Goal: Task Accomplishment & Management: Use online tool/utility

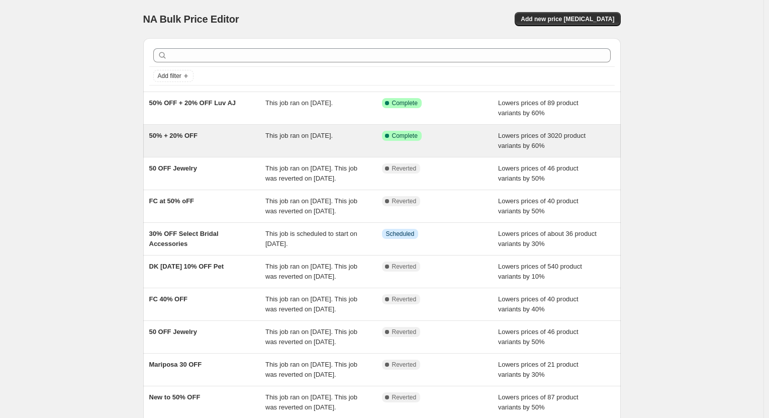
click at [224, 144] on div "50% + 20% OFF" at bounding box center [207, 141] width 117 height 20
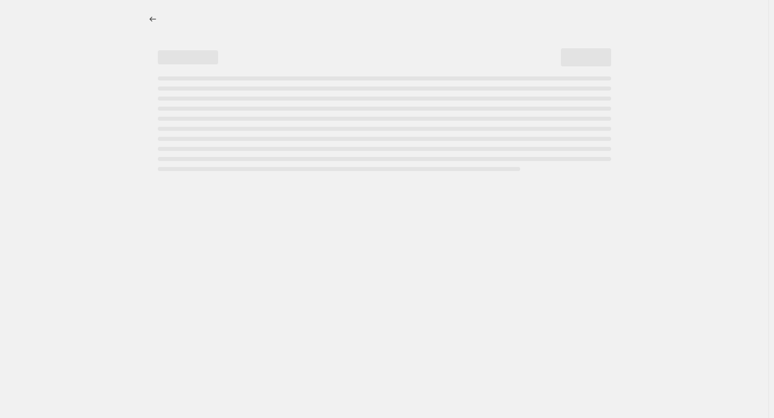
select select "percentage"
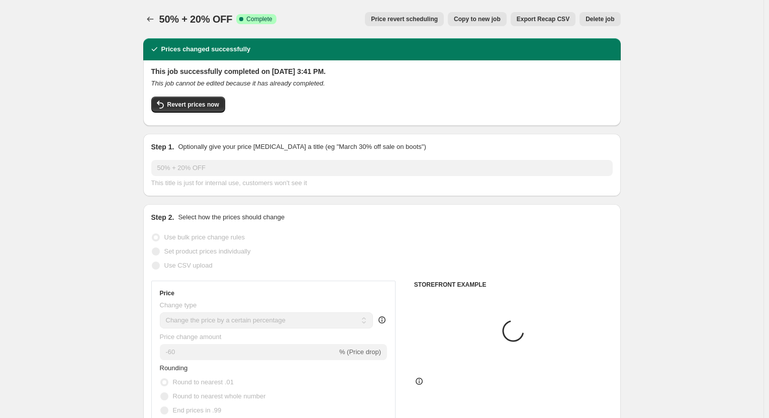
select select "tag"
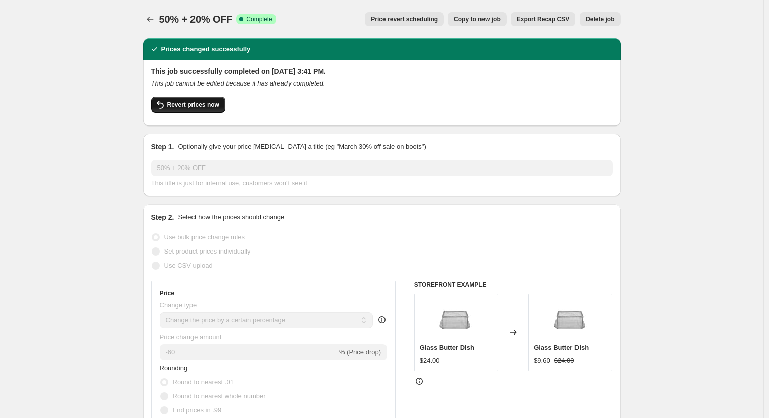
click at [206, 105] on span "Revert prices now" at bounding box center [193, 105] width 52 height 8
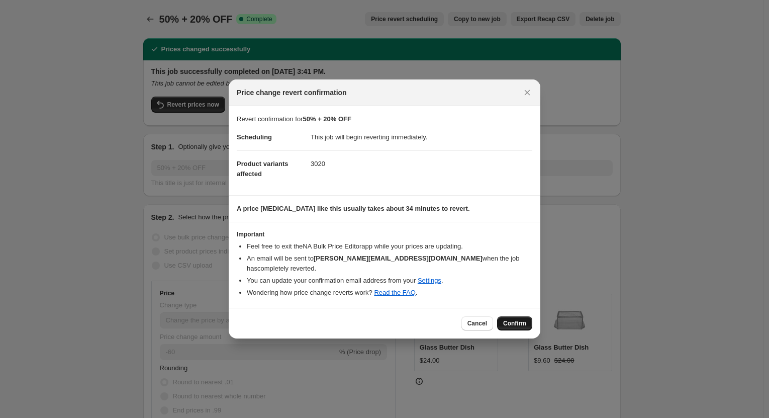
click at [521, 321] on span "Confirm" at bounding box center [514, 323] width 23 height 8
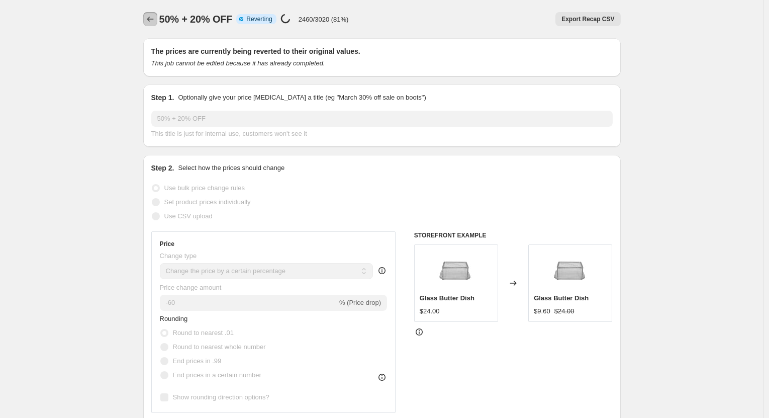
click at [149, 18] on icon "Price change jobs" at bounding box center [150, 19] width 10 height 10
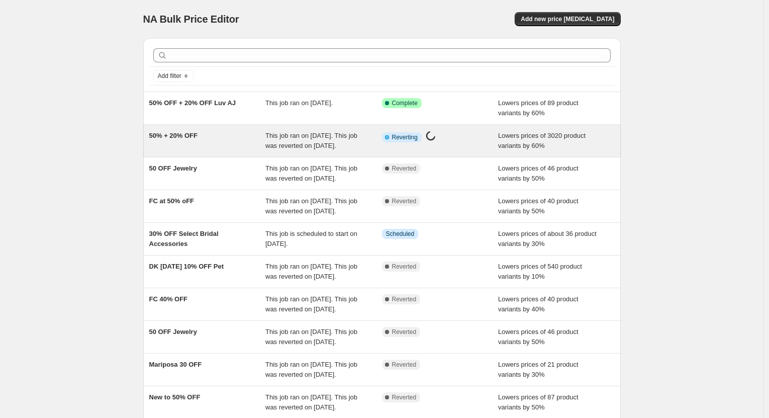
click at [234, 143] on div "50% + 20% OFF" at bounding box center [207, 141] width 117 height 20
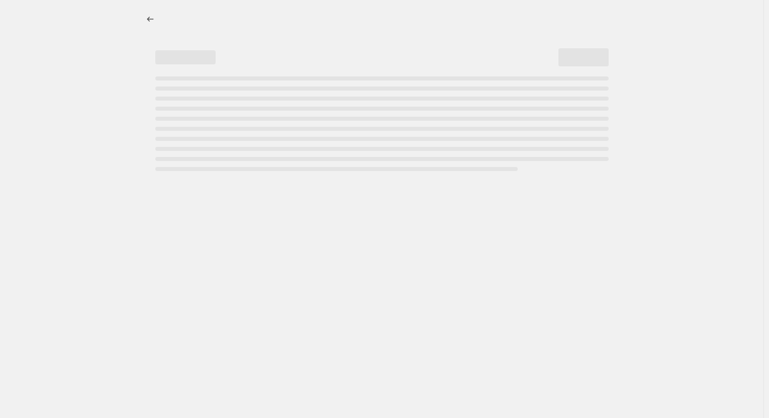
select select "percentage"
select select "tag"
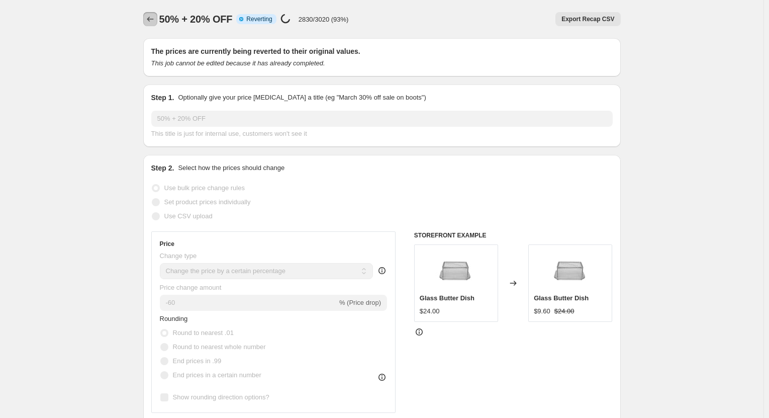
click at [149, 18] on icon "Price change jobs" at bounding box center [150, 19] width 10 height 10
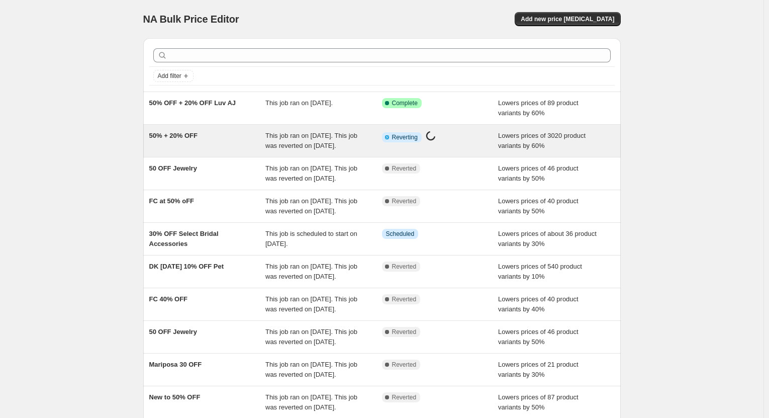
click at [240, 140] on div "50% + 20% OFF" at bounding box center [207, 141] width 117 height 20
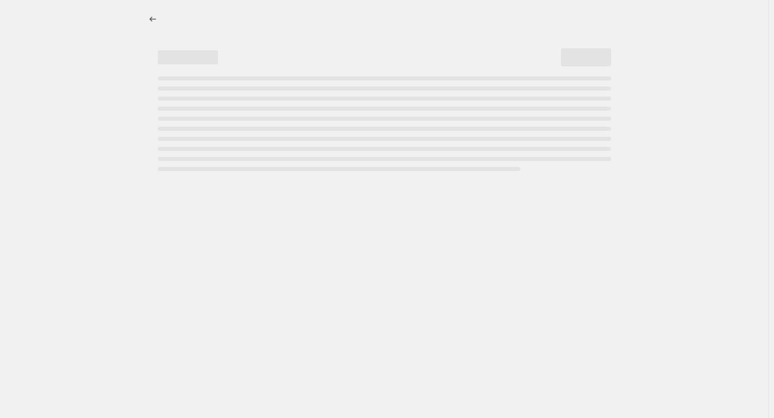
select select "percentage"
select select "tag"
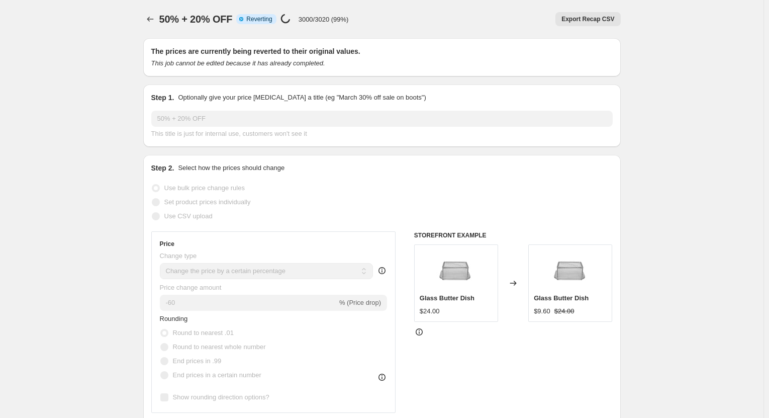
select select "percentage"
select select "tag"
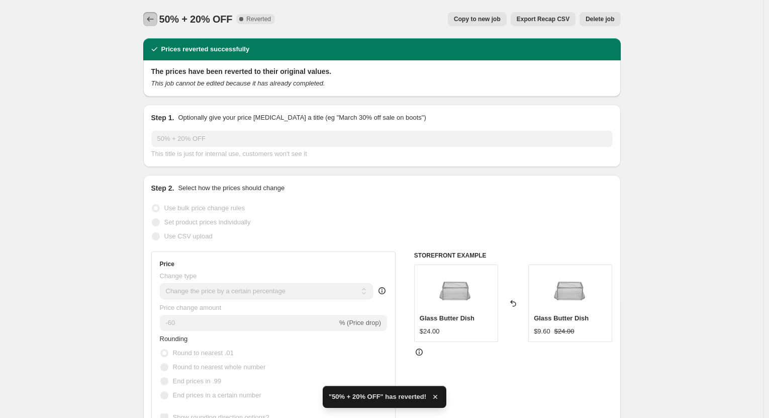
click at [153, 22] on icon "Price change jobs" at bounding box center [150, 19] width 10 height 10
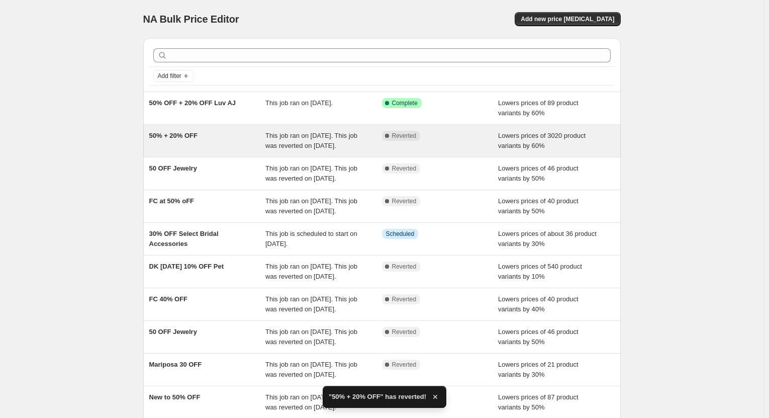
click at [192, 146] on div "50% + 20% OFF" at bounding box center [207, 141] width 117 height 20
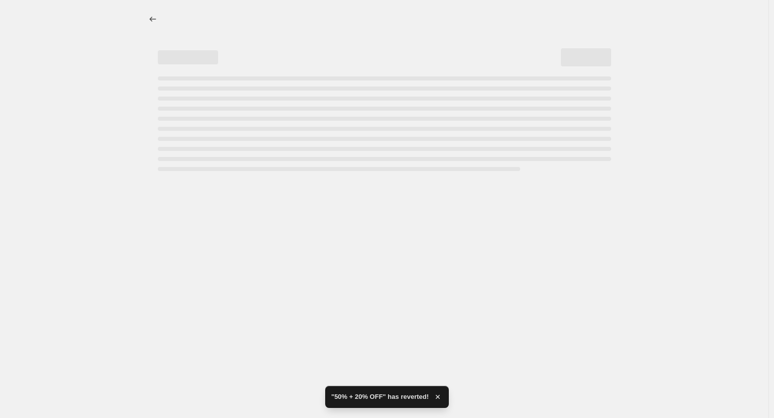
select select "percentage"
select select "tag"
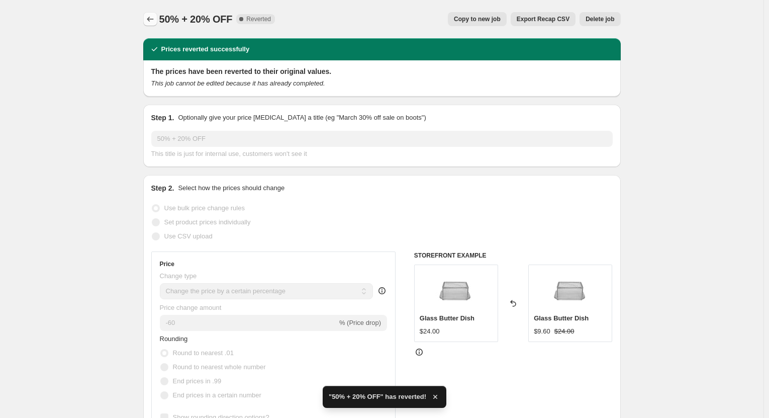
click at [149, 17] on icon "Price change jobs" at bounding box center [150, 19] width 10 height 10
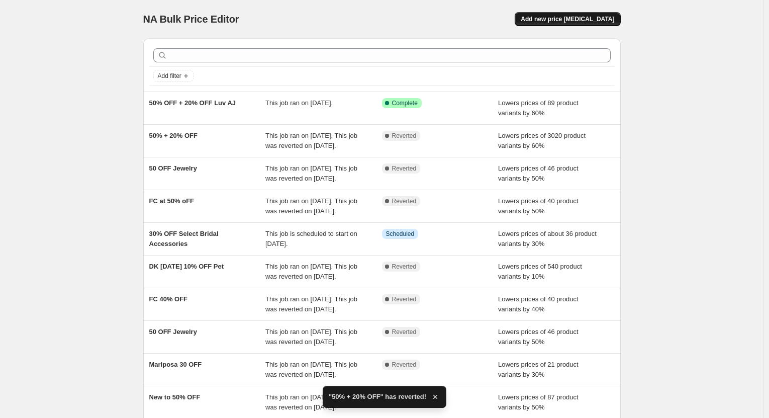
click at [578, 22] on span "Add new price [MEDICAL_DATA]" at bounding box center [567, 19] width 93 height 8
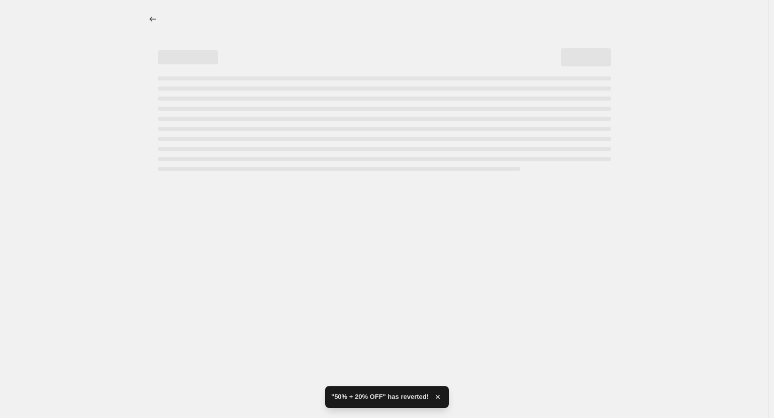
select select "percentage"
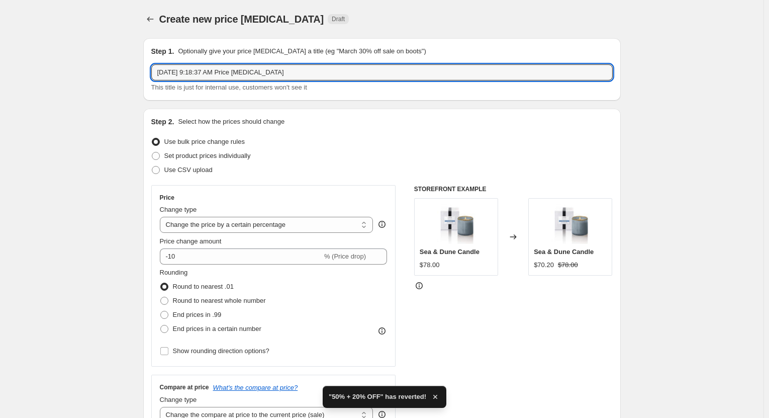
drag, startPoint x: 296, startPoint y: 67, endPoint x: 136, endPoint y: 81, distance: 161.0
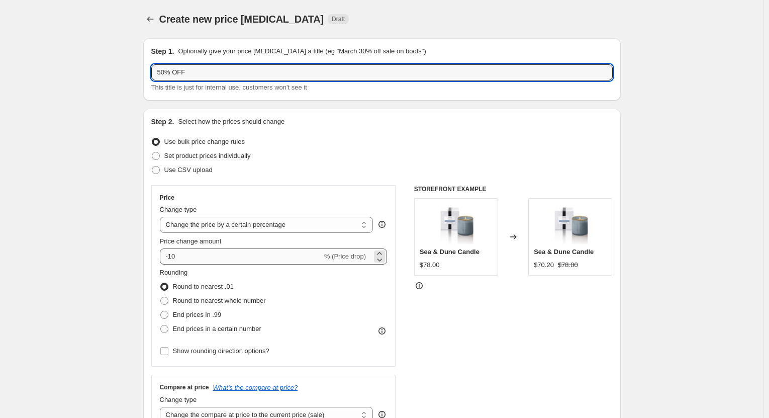
type input "50% OFF"
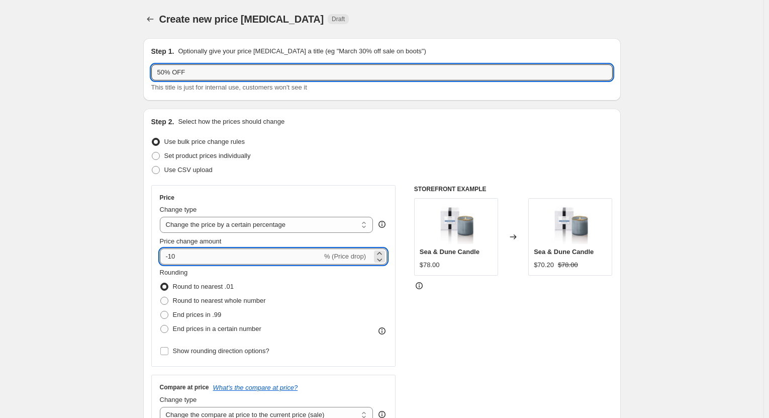
click at [174, 259] on input "-10" at bounding box center [241, 256] width 162 height 16
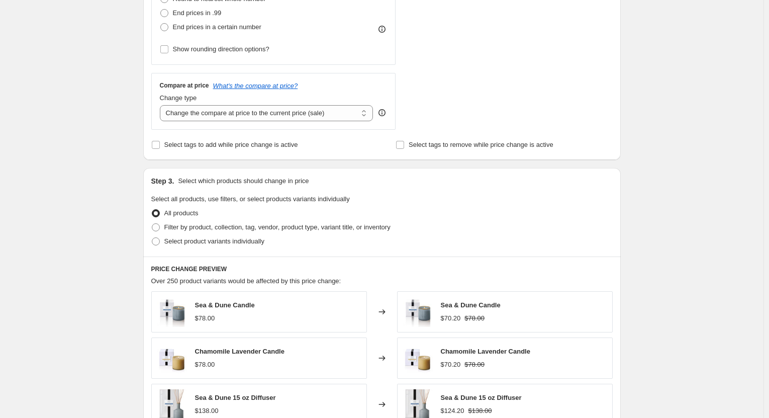
scroll to position [352, 0]
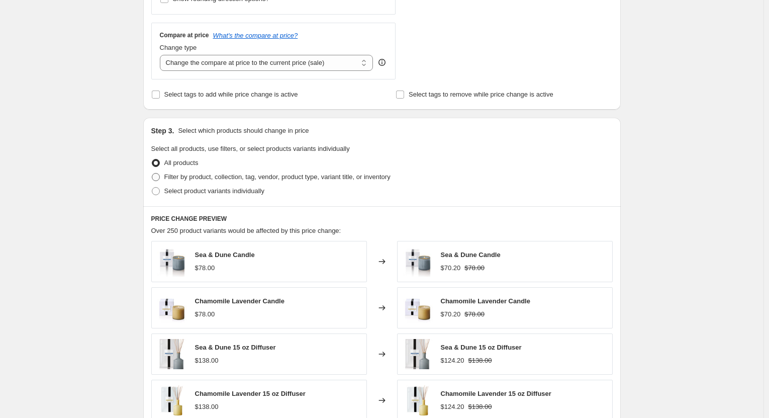
type input "-50"
click at [158, 180] on span at bounding box center [156, 177] width 8 height 8
click at [152, 173] on input "Filter by product, collection, tag, vendor, product type, variant title, or inv…" at bounding box center [152, 173] width 1 height 1
radio input "true"
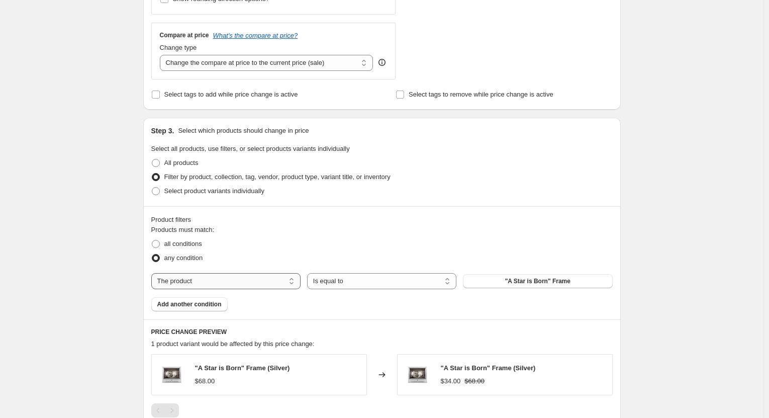
click at [254, 287] on select "The product The product's collection The product's tag The product's vendor The…" at bounding box center [225, 281] width 149 height 16
select select "tag"
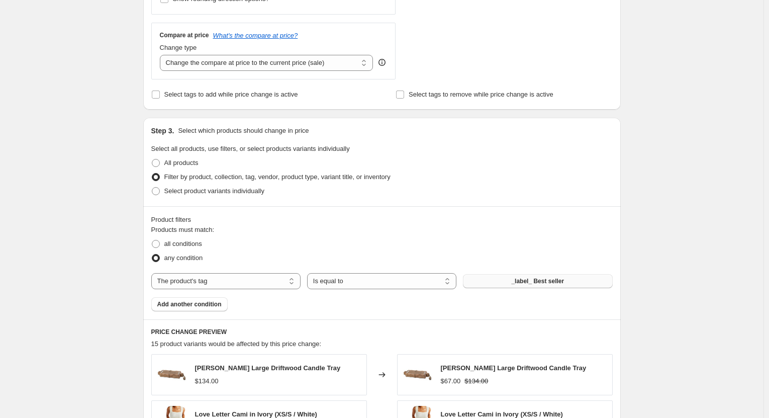
click at [531, 284] on span "_label_ Best seller" at bounding box center [537, 281] width 53 height 8
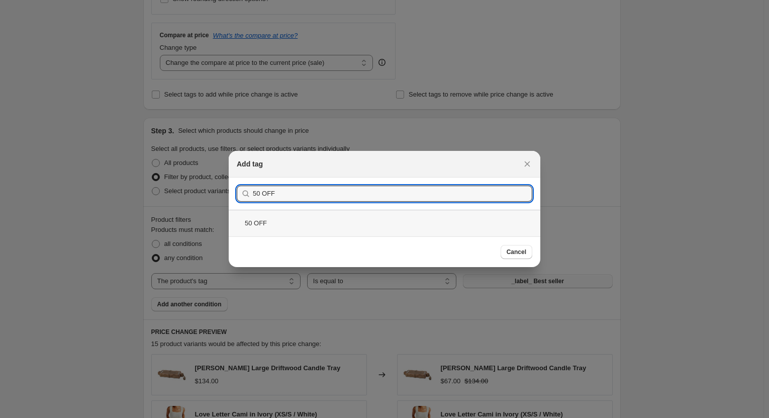
type input "50 OFF"
click at [299, 220] on div "50 OFF" at bounding box center [385, 223] width 312 height 27
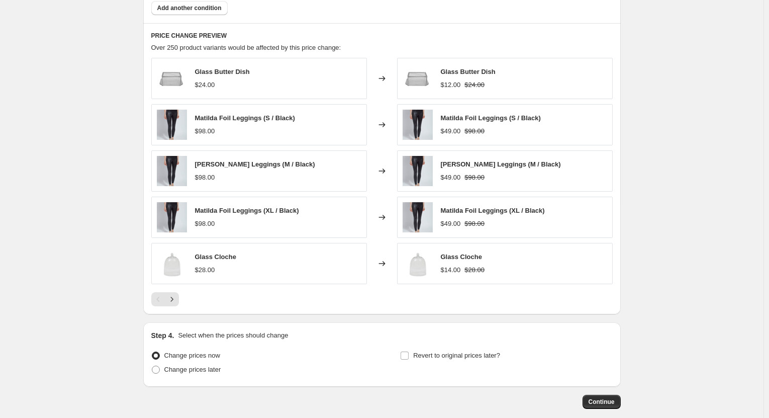
scroll to position [701, 0]
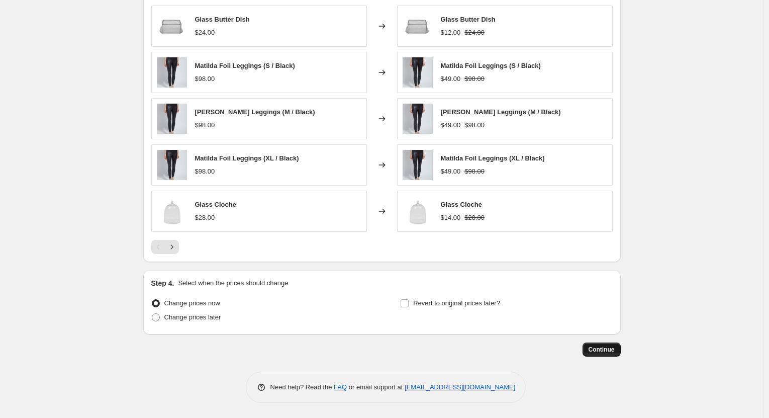
click at [595, 352] on span "Continue" at bounding box center [602, 349] width 26 height 8
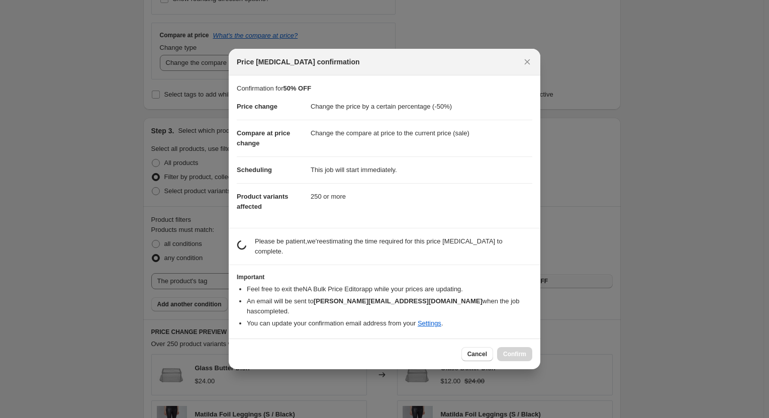
scroll to position [0, 0]
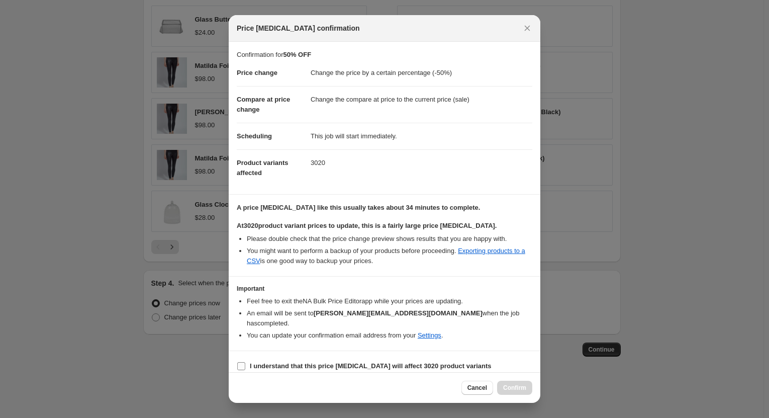
click at [243, 362] on input "I understand that this price [MEDICAL_DATA] will affect 3020 product variants" at bounding box center [241, 366] width 8 height 8
checkbox input "true"
click at [519, 384] on span "Confirm" at bounding box center [514, 388] width 23 height 8
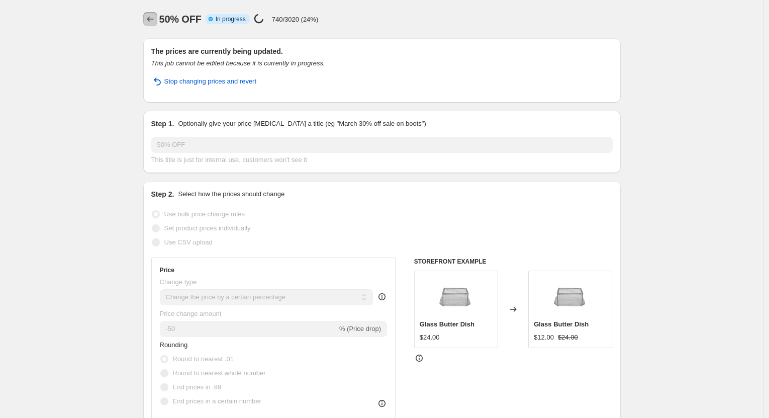
click at [150, 21] on icon "Price change jobs" at bounding box center [150, 19] width 10 height 10
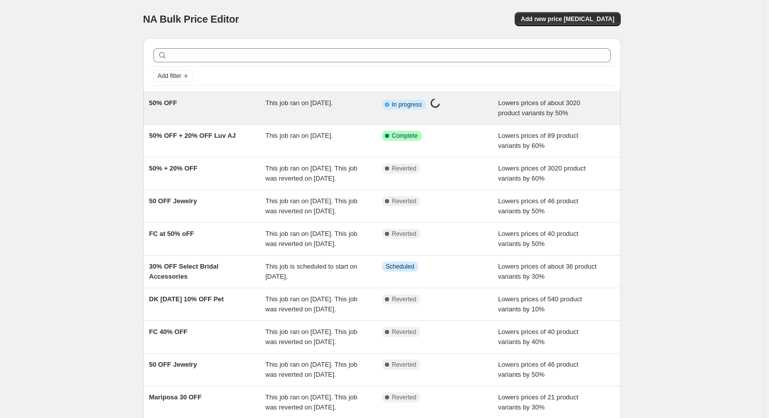
click at [241, 113] on div "50% OFF" at bounding box center [207, 108] width 117 height 20
select select "percentage"
select select "tag"
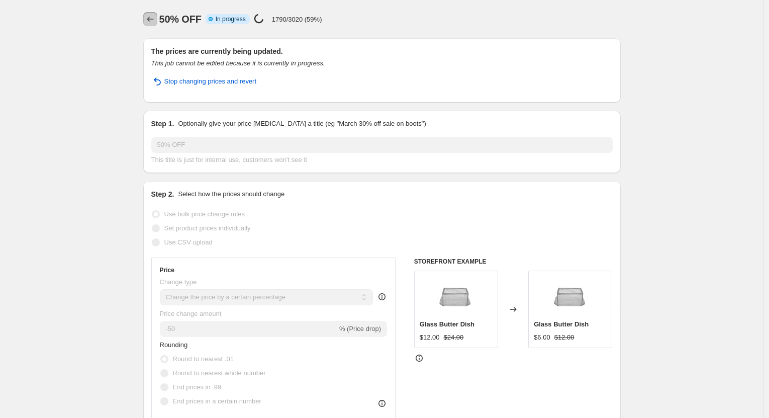
click at [151, 19] on icon "Price change jobs" at bounding box center [150, 19] width 10 height 10
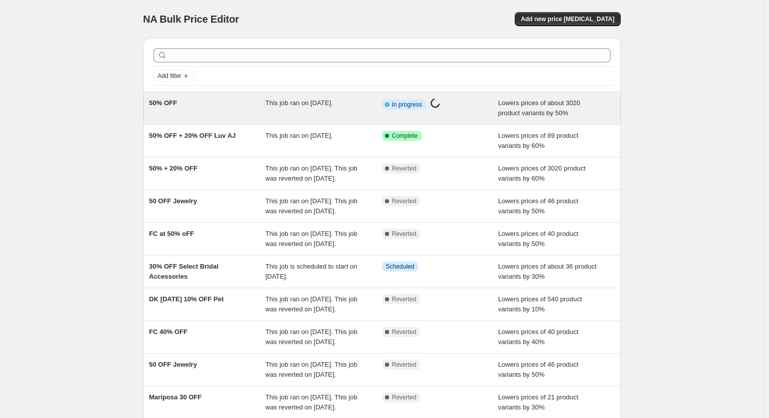
click at [223, 106] on div "50% OFF" at bounding box center [207, 108] width 117 height 20
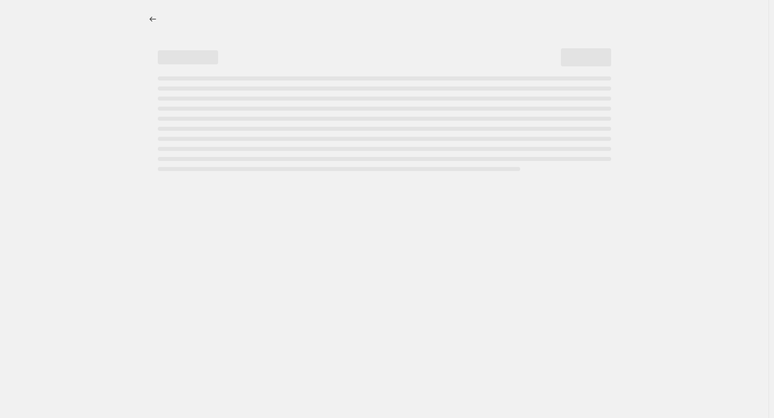
select select "percentage"
select select "tag"
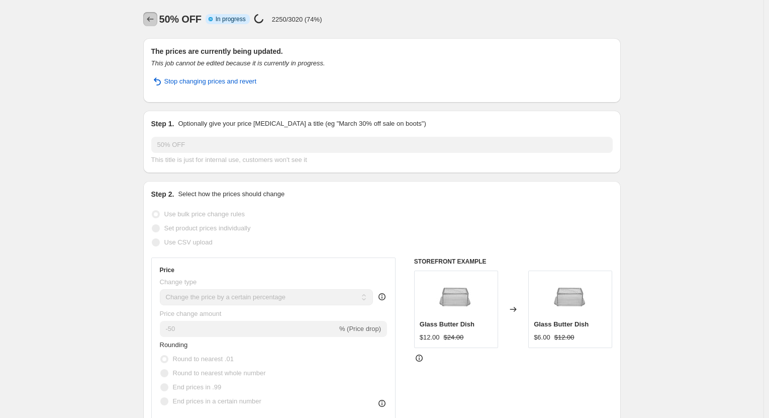
click at [155, 21] on icon "Price change jobs" at bounding box center [150, 19] width 10 height 10
